Goal: Task Accomplishment & Management: Manage account settings

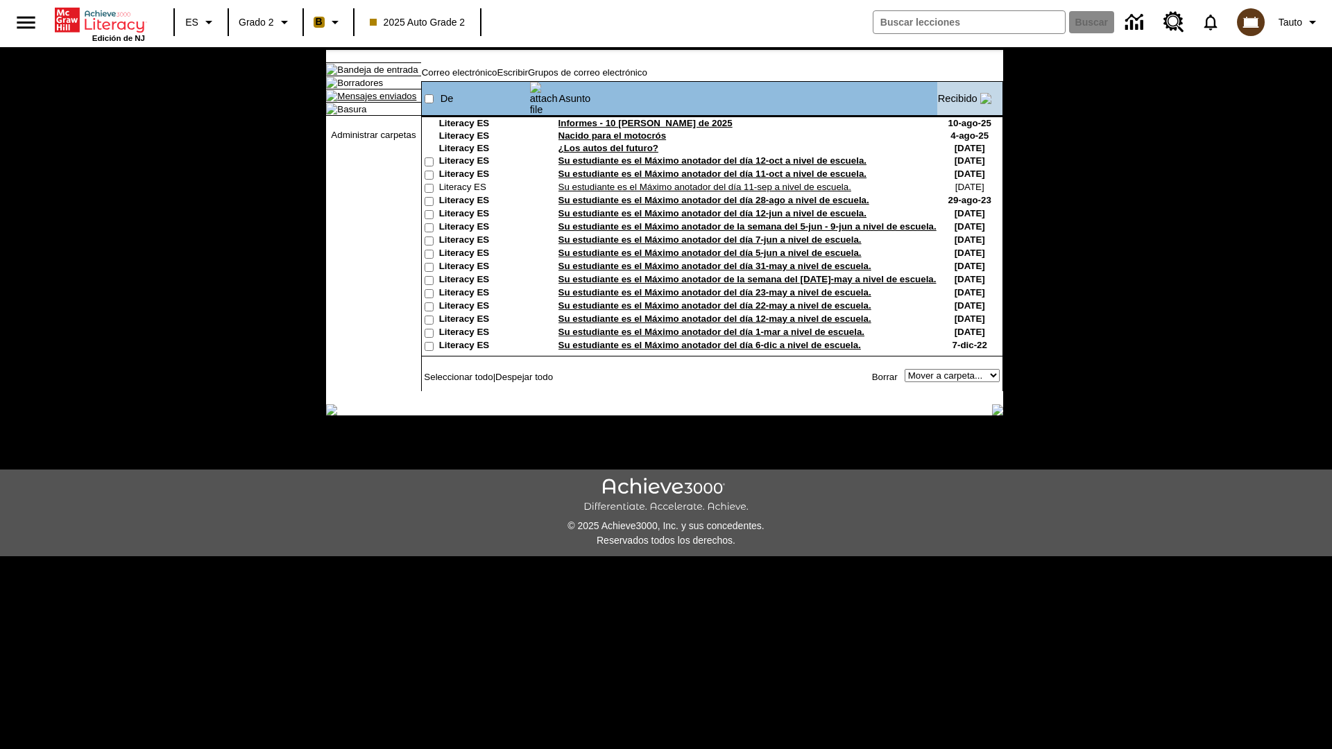
click at [370, 101] on link "Mensajes enviados" at bounding box center [376, 96] width 79 height 10
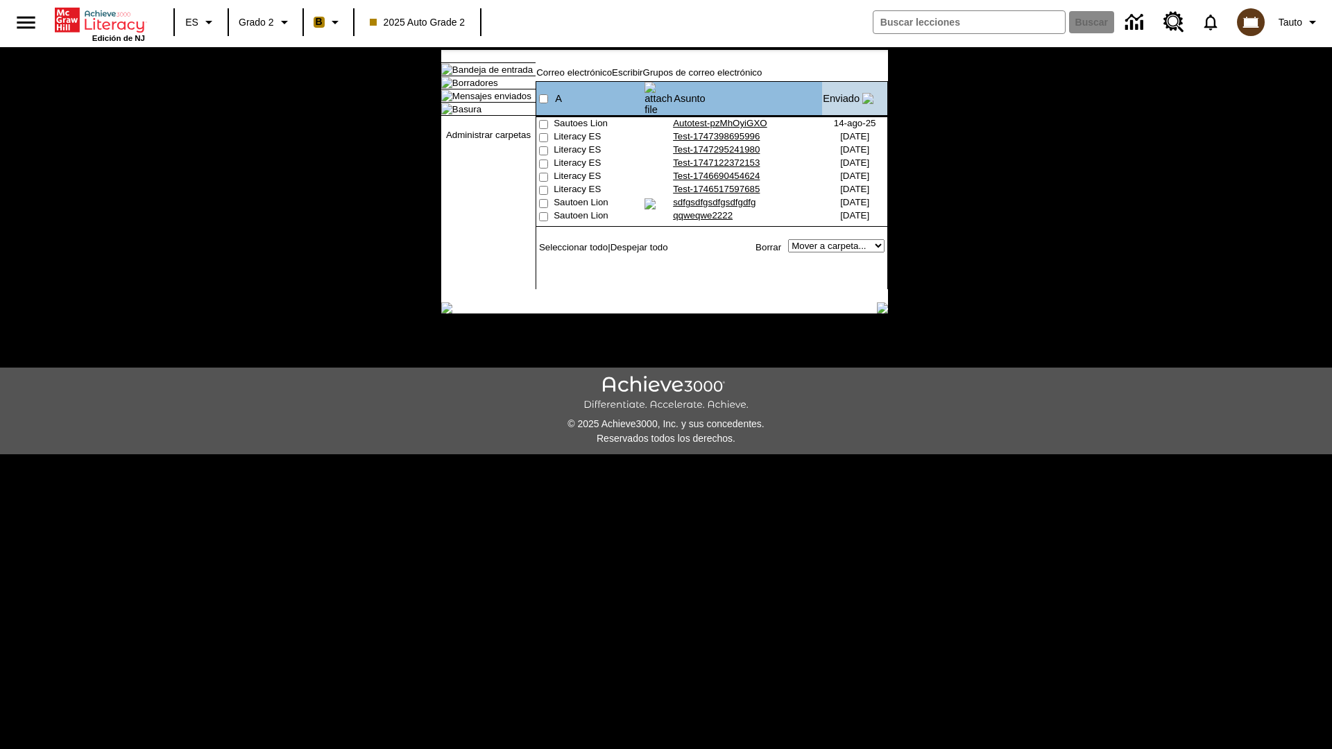
click at [542, 120] on input"] "checkbox" at bounding box center [543, 124] width 9 height 9
checkbox input"] "true"
click at [770, 246] on link "Borrar" at bounding box center [769, 247] width 26 height 10
